Goal: Transaction & Acquisition: Purchase product/service

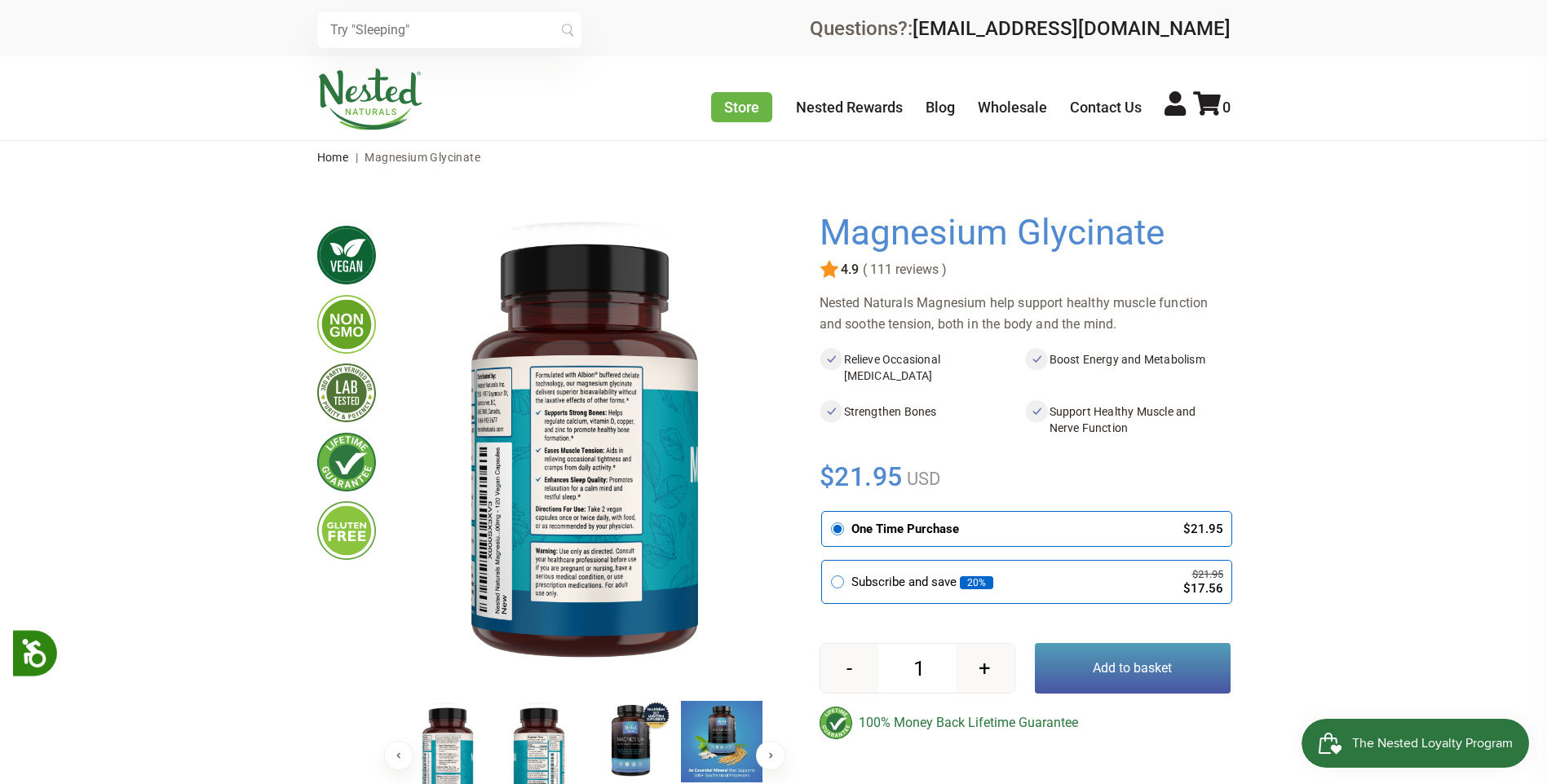
click at [1122, 661] on button "Add to basket" at bounding box center [1132, 668] width 196 height 51
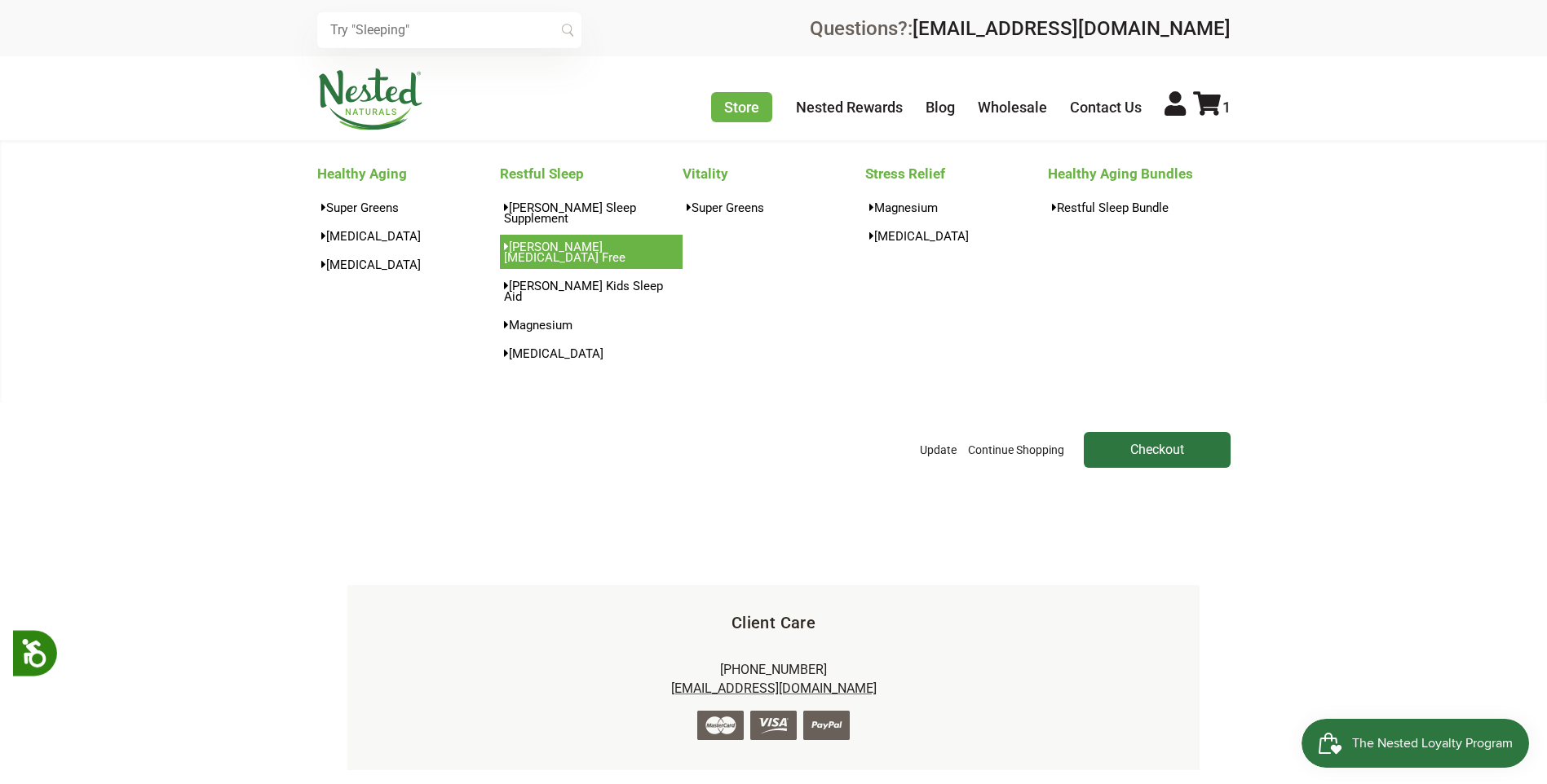
click at [592, 235] on link "[PERSON_NAME][MEDICAL_DATA] Free" at bounding box center [591, 252] width 182 height 34
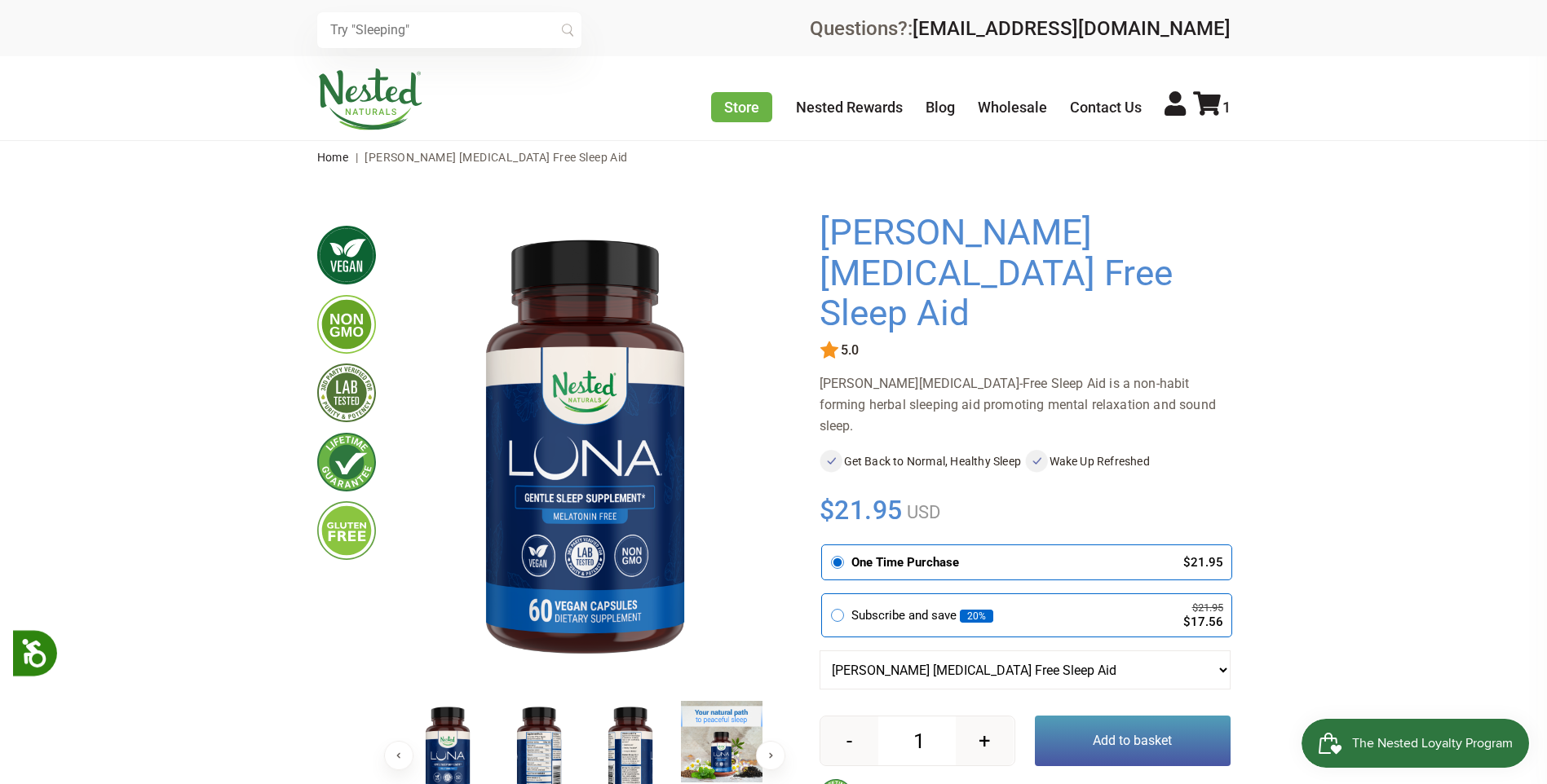
click at [1141, 715] on button "Add to basket" at bounding box center [1132, 740] width 196 height 51
click at [1127, 715] on button "Add to basket" at bounding box center [1132, 740] width 196 height 51
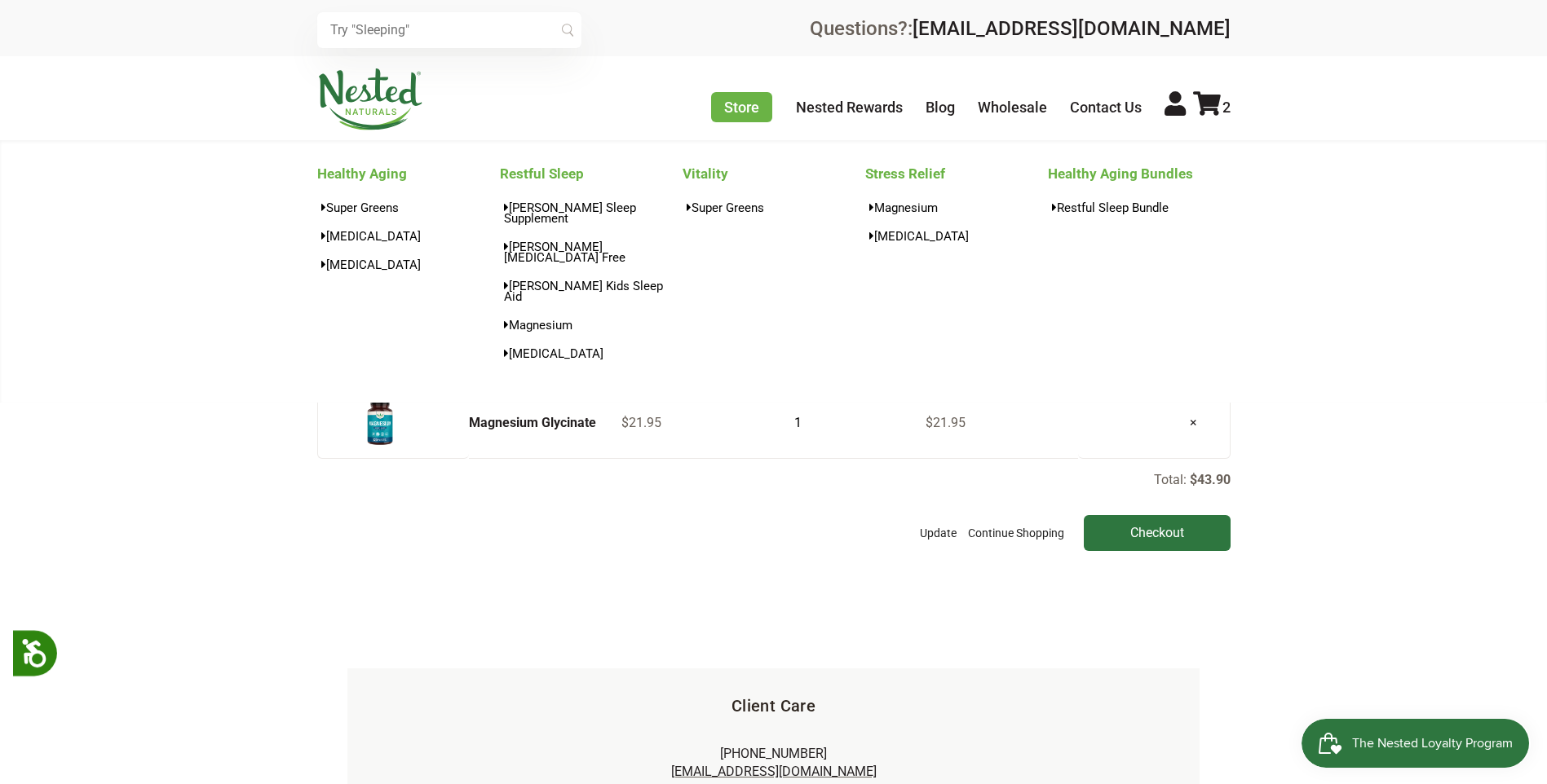
scroll to position [81, 0]
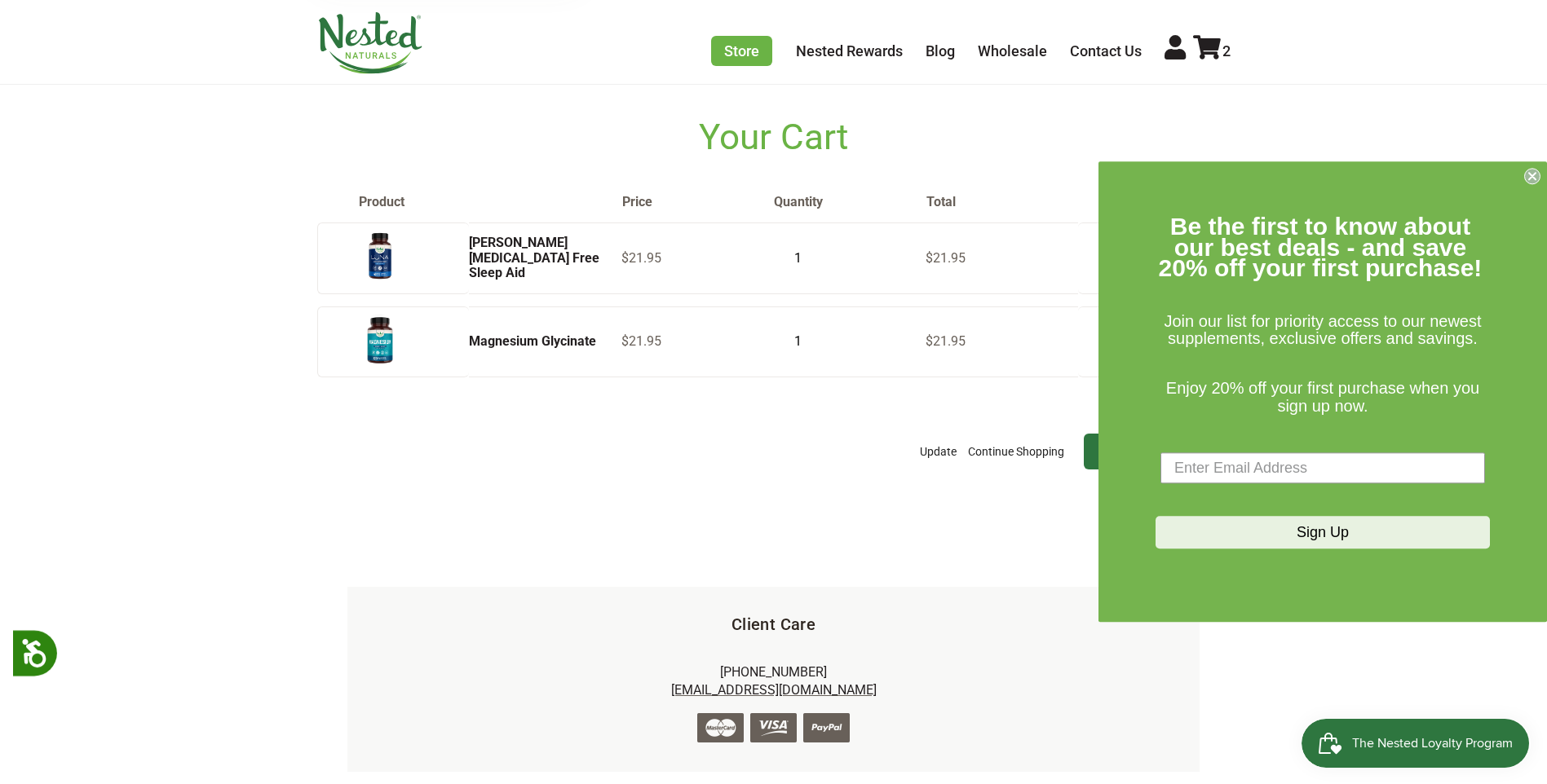
click at [1526, 171] on icon "Close dialog" at bounding box center [1532, 176] width 16 height 16
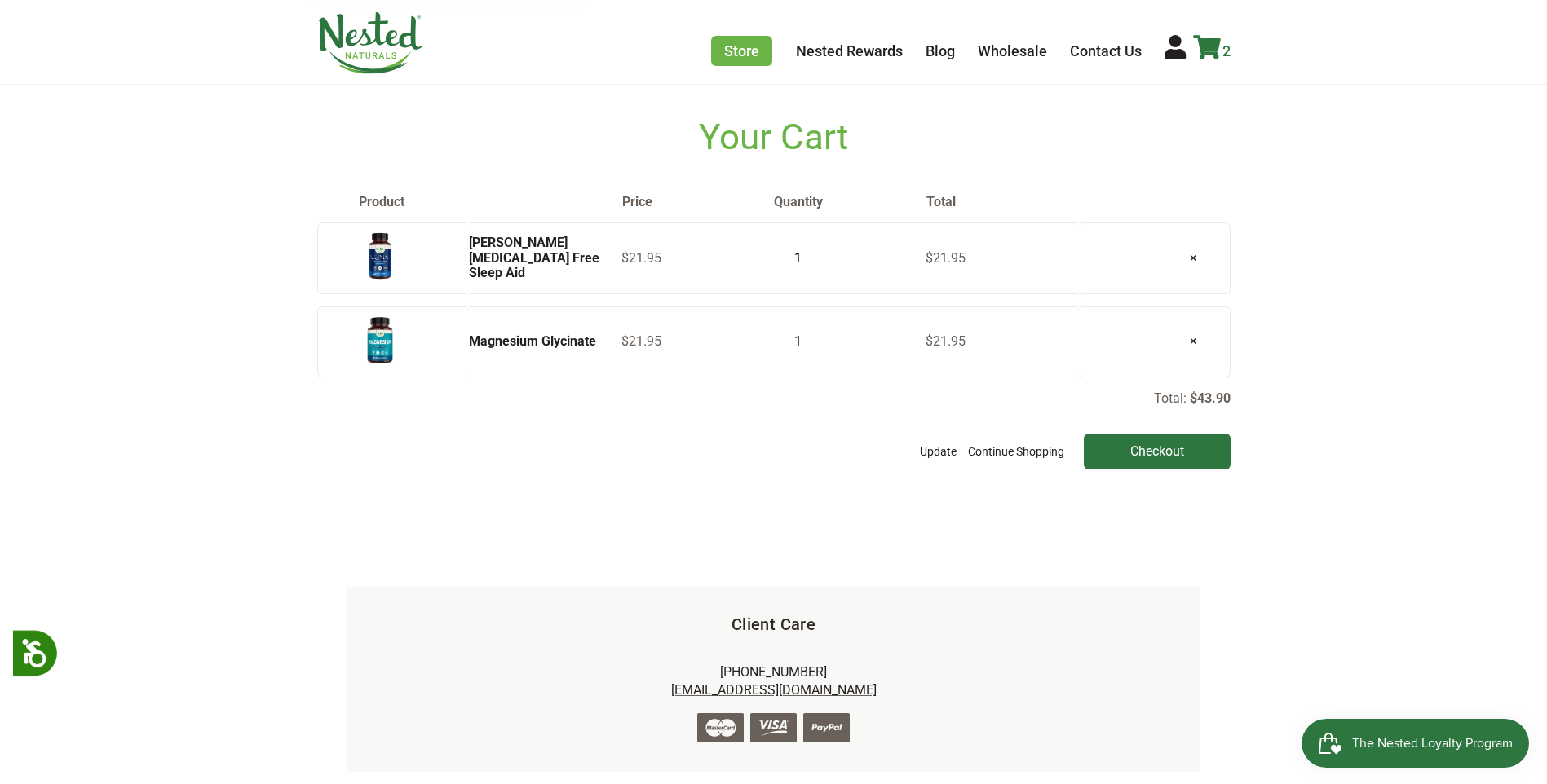
click at [1208, 39] on icon at bounding box center [1206, 46] width 28 height 24
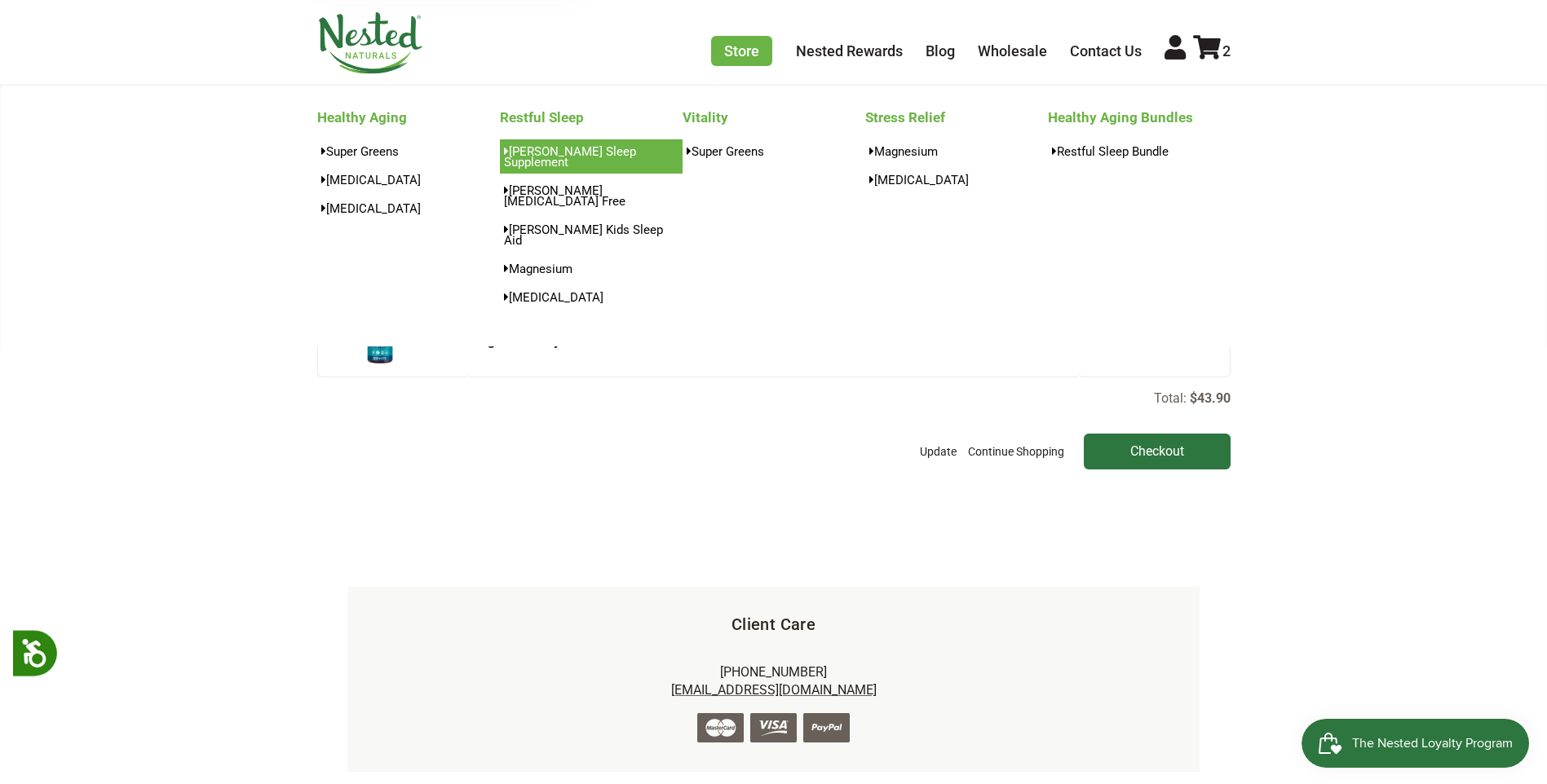
click at [615, 146] on link "[PERSON_NAME] Sleep Supplement" at bounding box center [591, 156] width 182 height 34
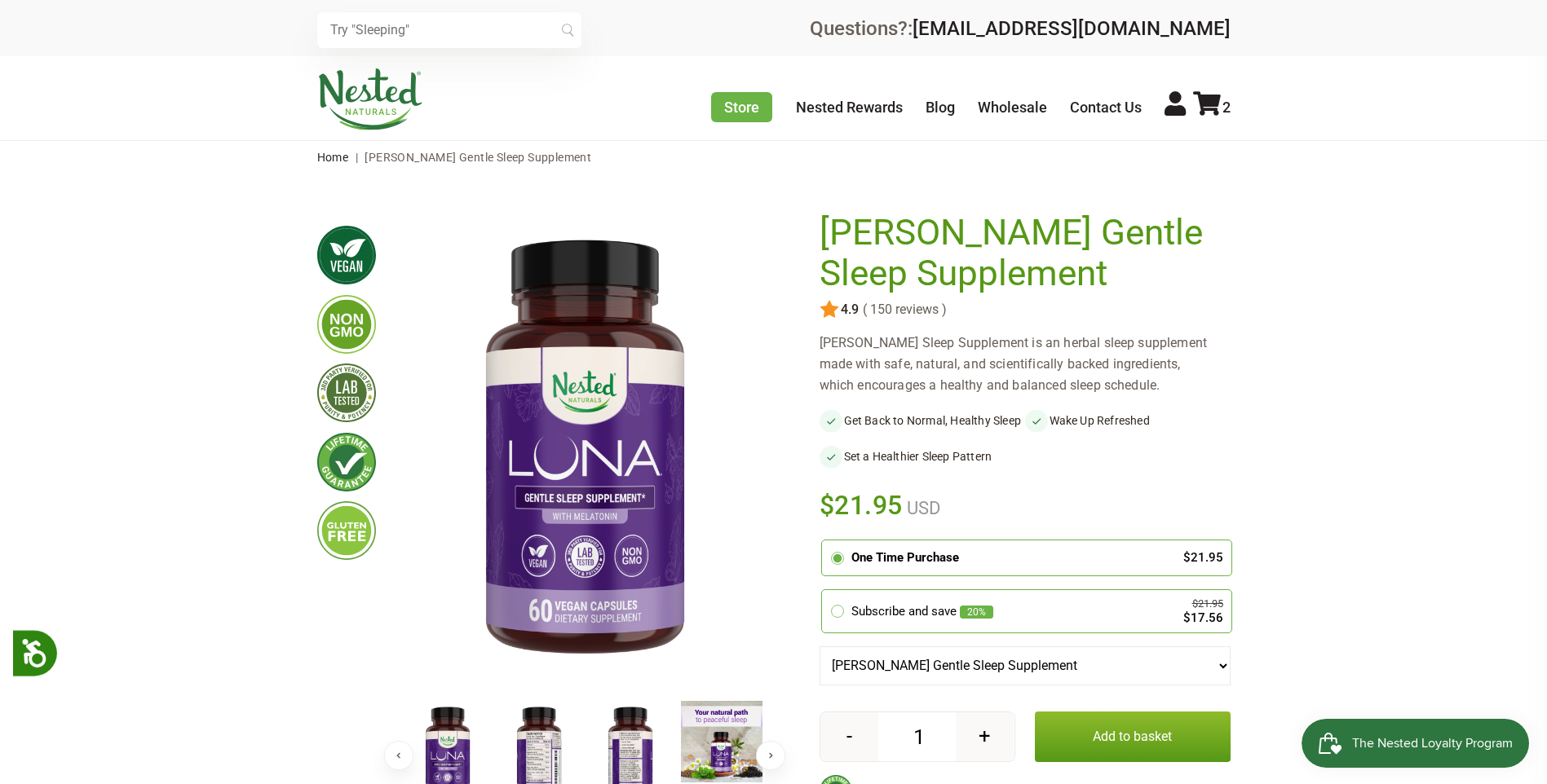
click at [1123, 749] on button "Add to basket" at bounding box center [1132, 737] width 196 height 51
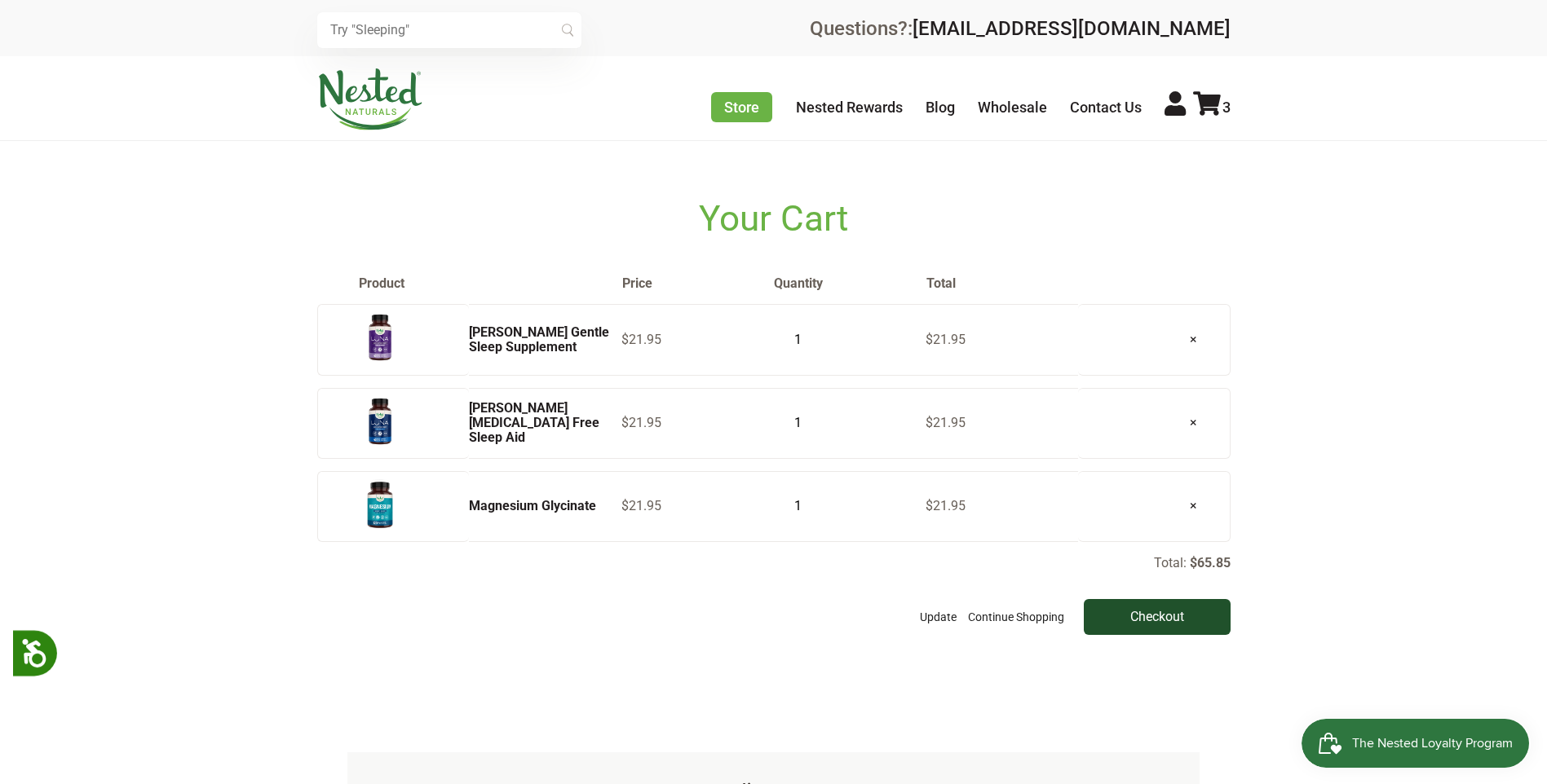
click at [1134, 619] on input "Checkout" at bounding box center [1157, 617] width 146 height 36
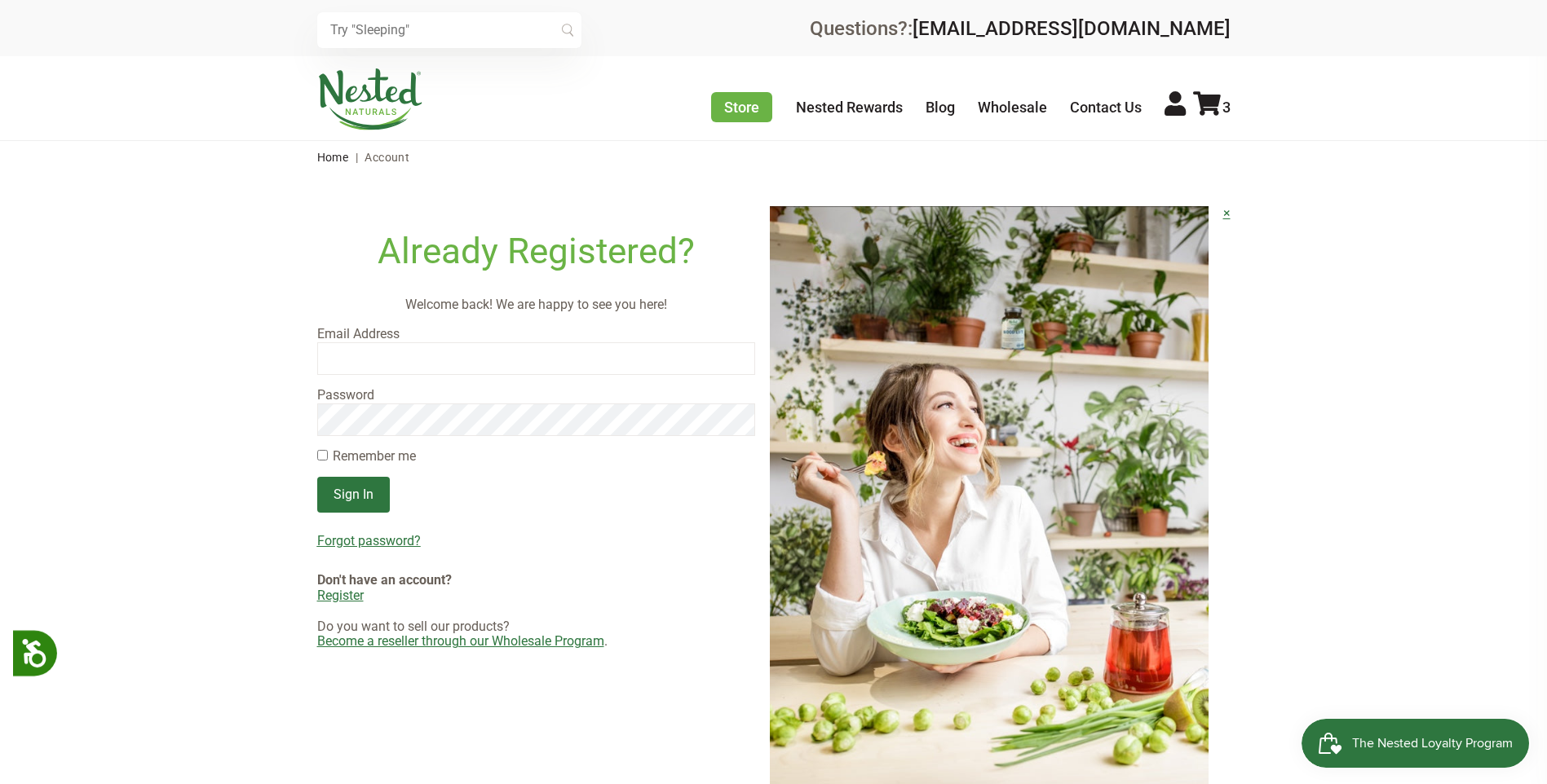
click at [349, 359] on input "email" at bounding box center [536, 358] width 439 height 33
type input "[EMAIL_ADDRESS][DOMAIN_NAME]"
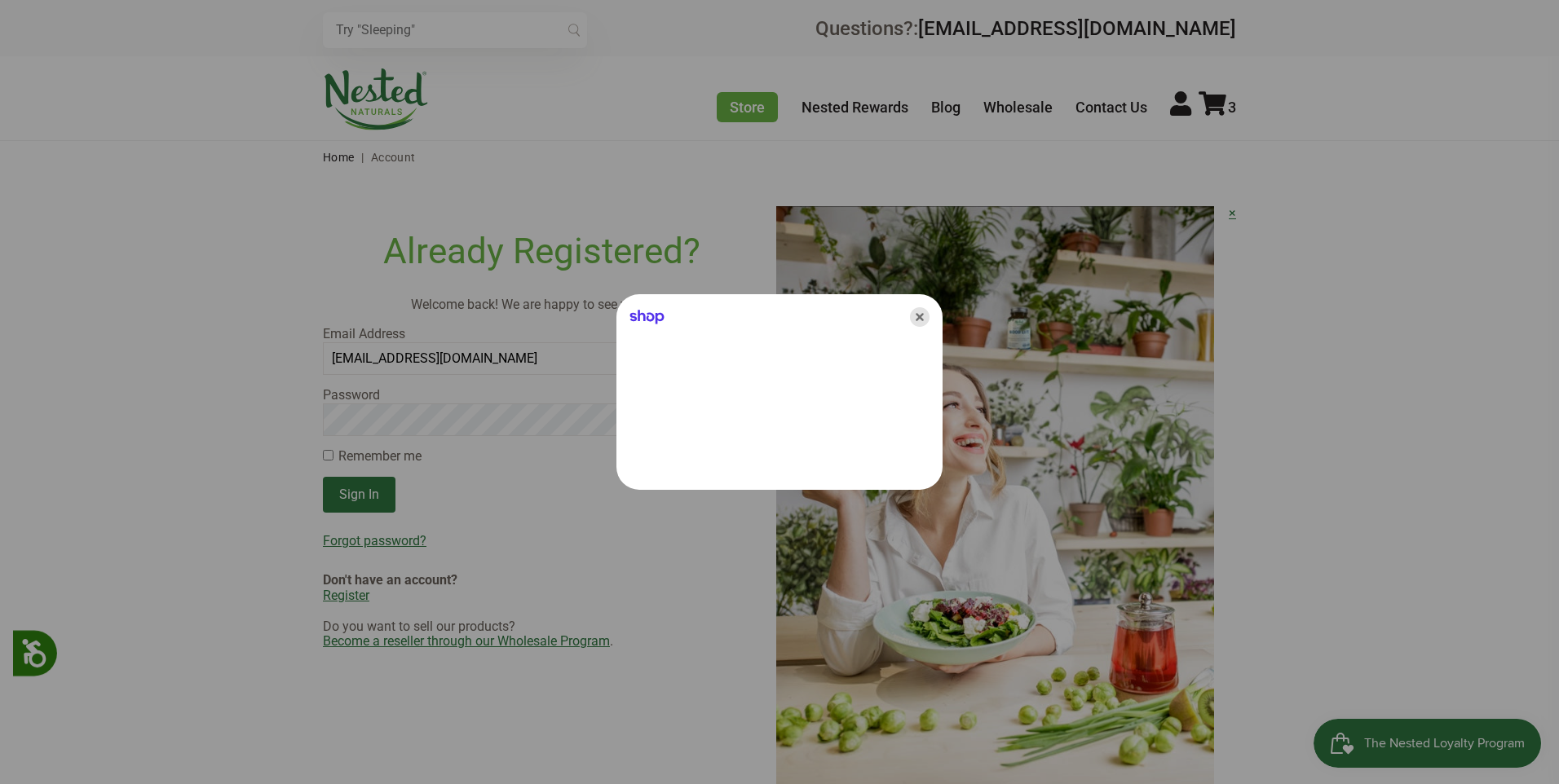
click at [918, 316] on icon "Close" at bounding box center [920, 317] width 20 height 20
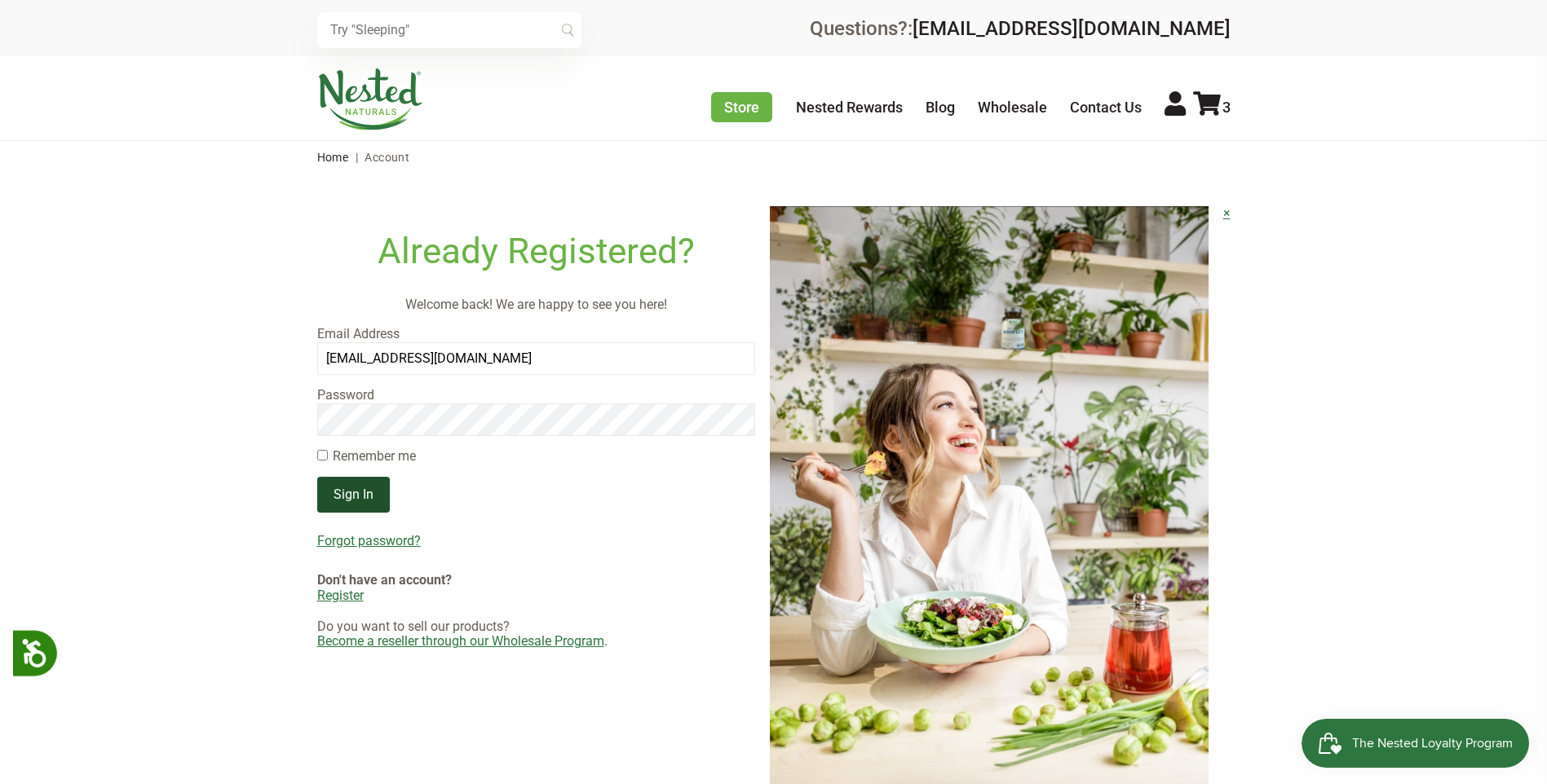
click at [348, 496] on input "Sign In" at bounding box center [353, 495] width 72 height 36
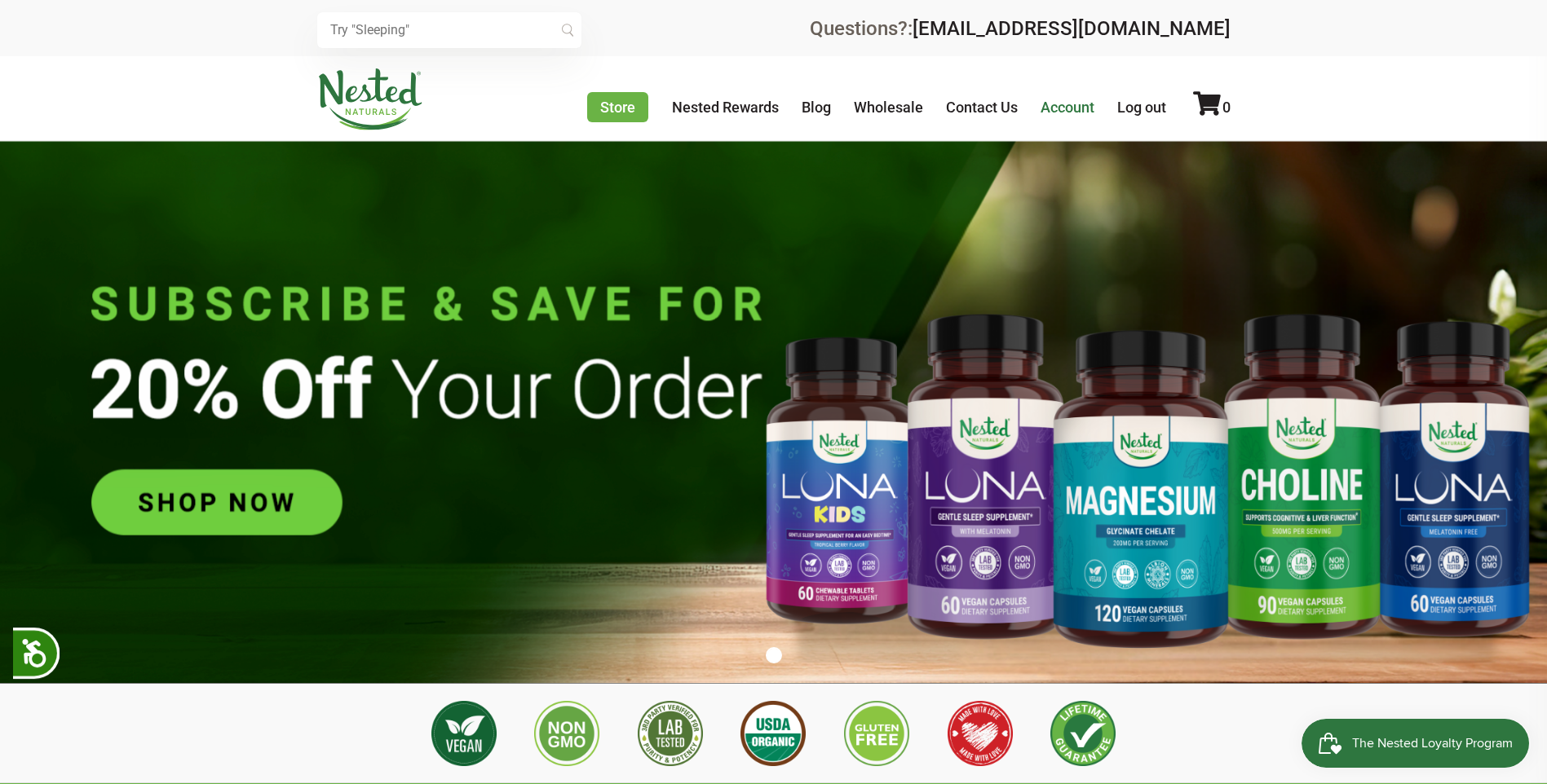
click at [1077, 107] on link "Account" at bounding box center [1067, 106] width 54 height 17
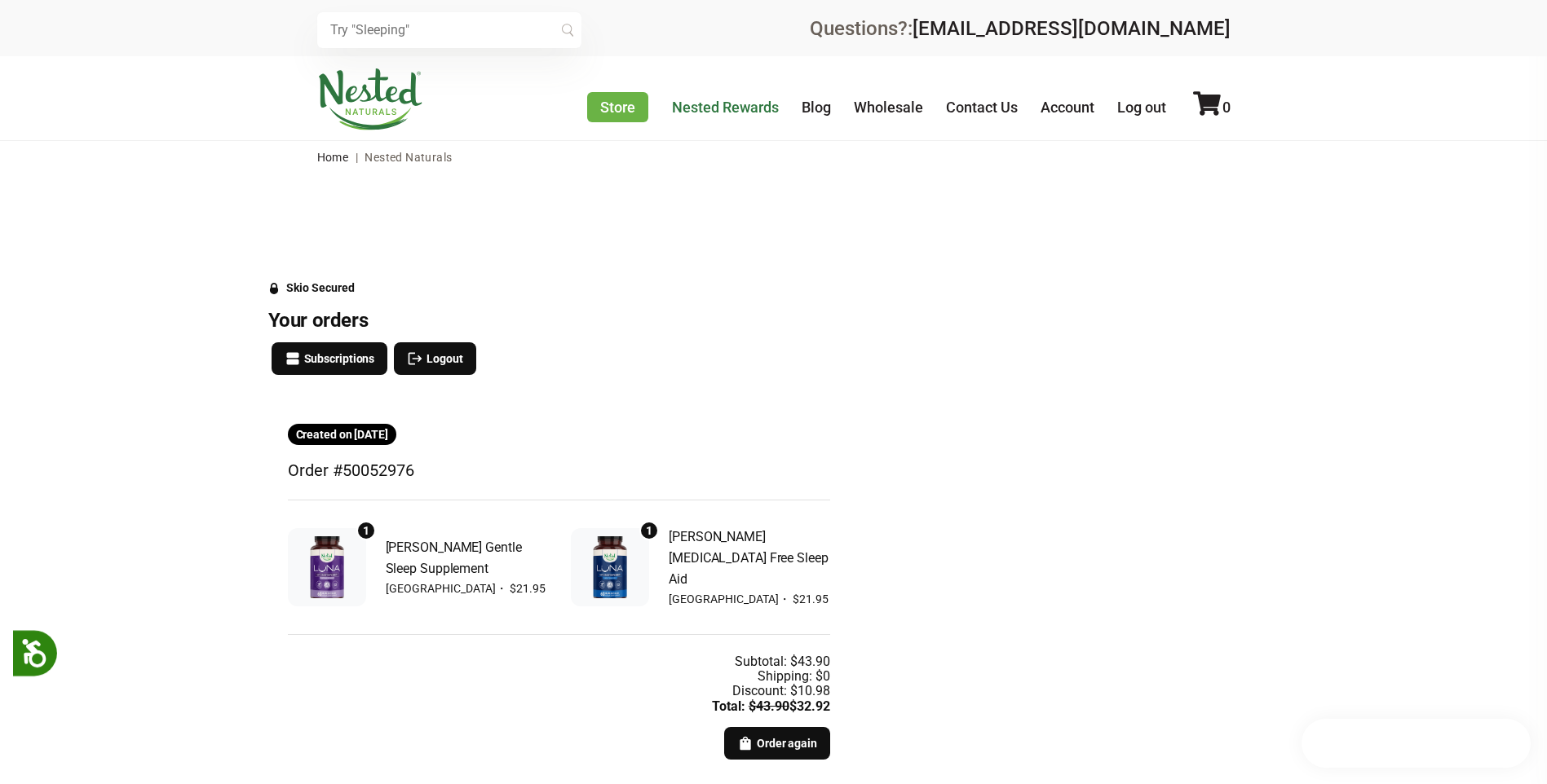
click at [732, 104] on link "Nested Rewards" at bounding box center [725, 106] width 107 height 17
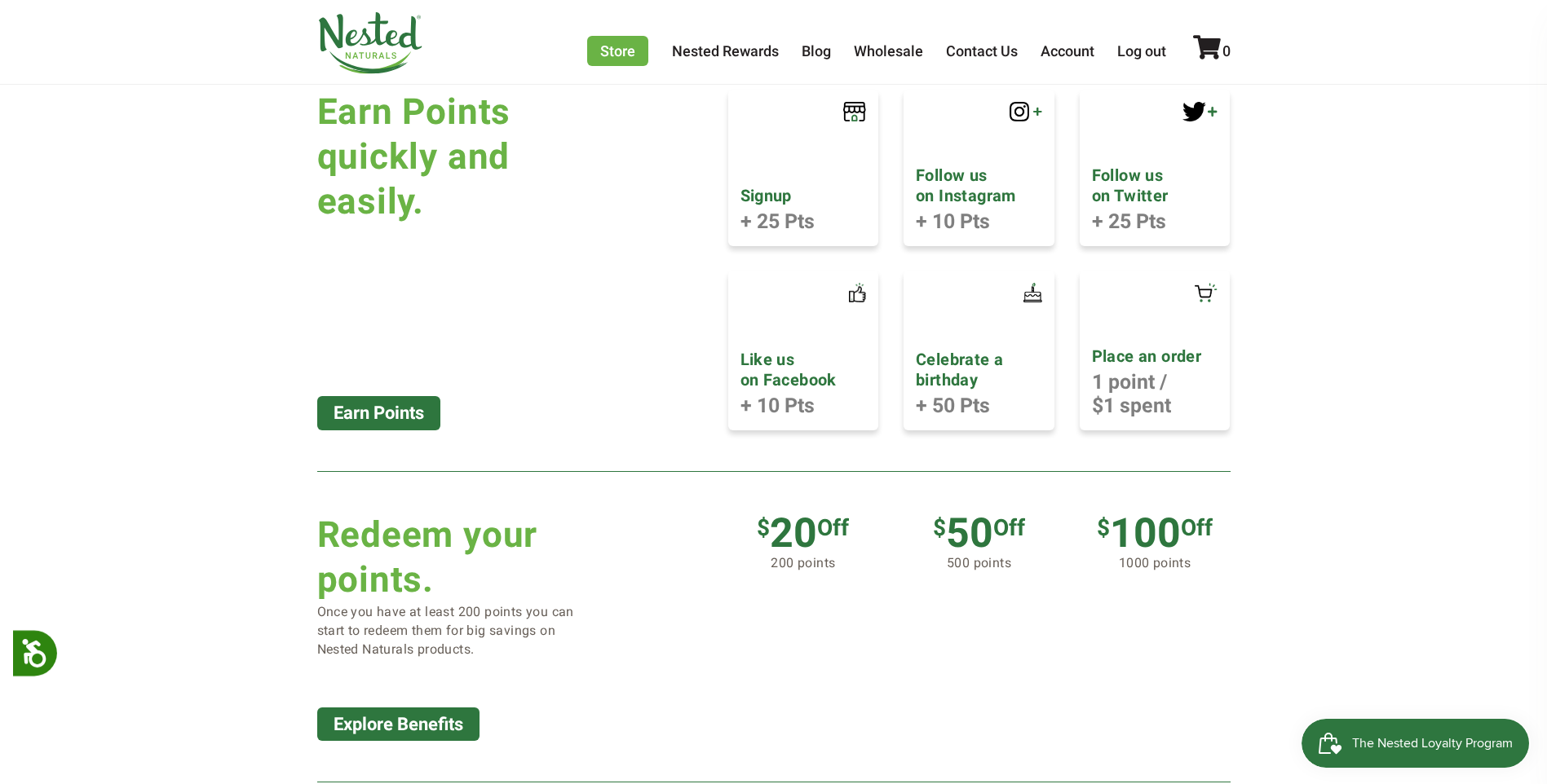
scroll to position [807, 0]
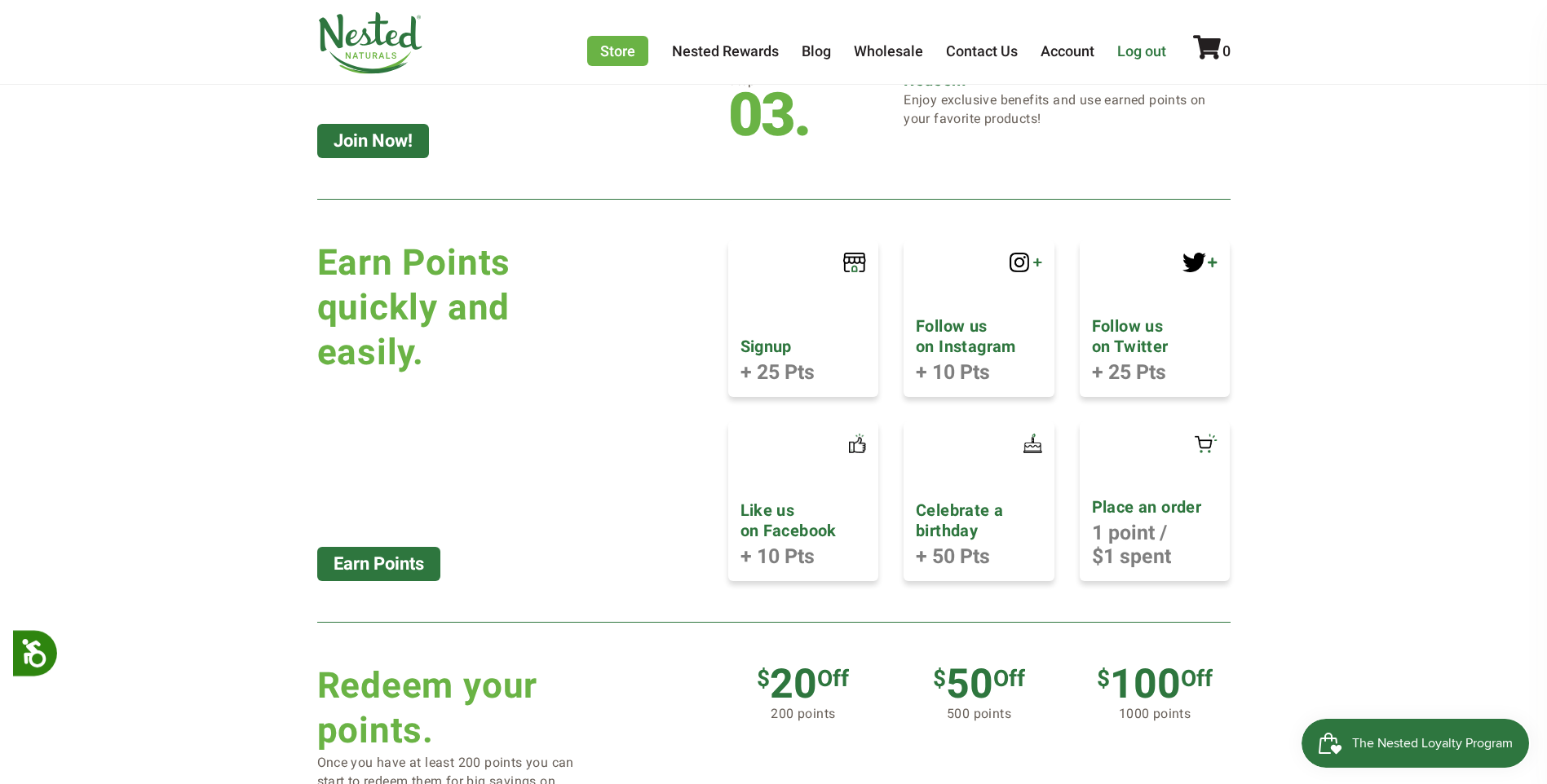
click at [1132, 44] on link "Log out" at bounding box center [1141, 50] width 49 height 17
